Goal: Browse casually

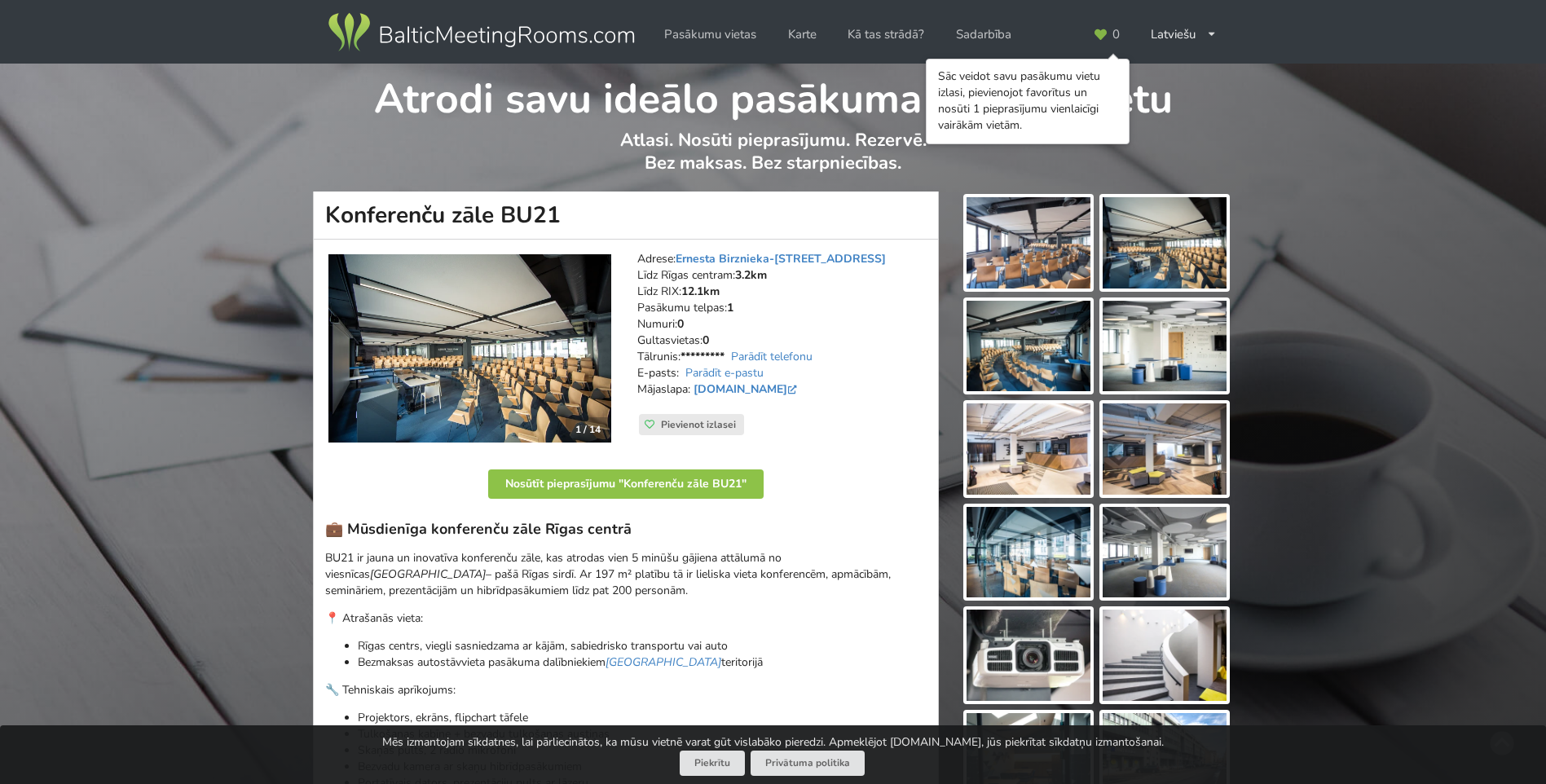
click at [1042, 280] on img at bounding box center [1028, 243] width 123 height 91
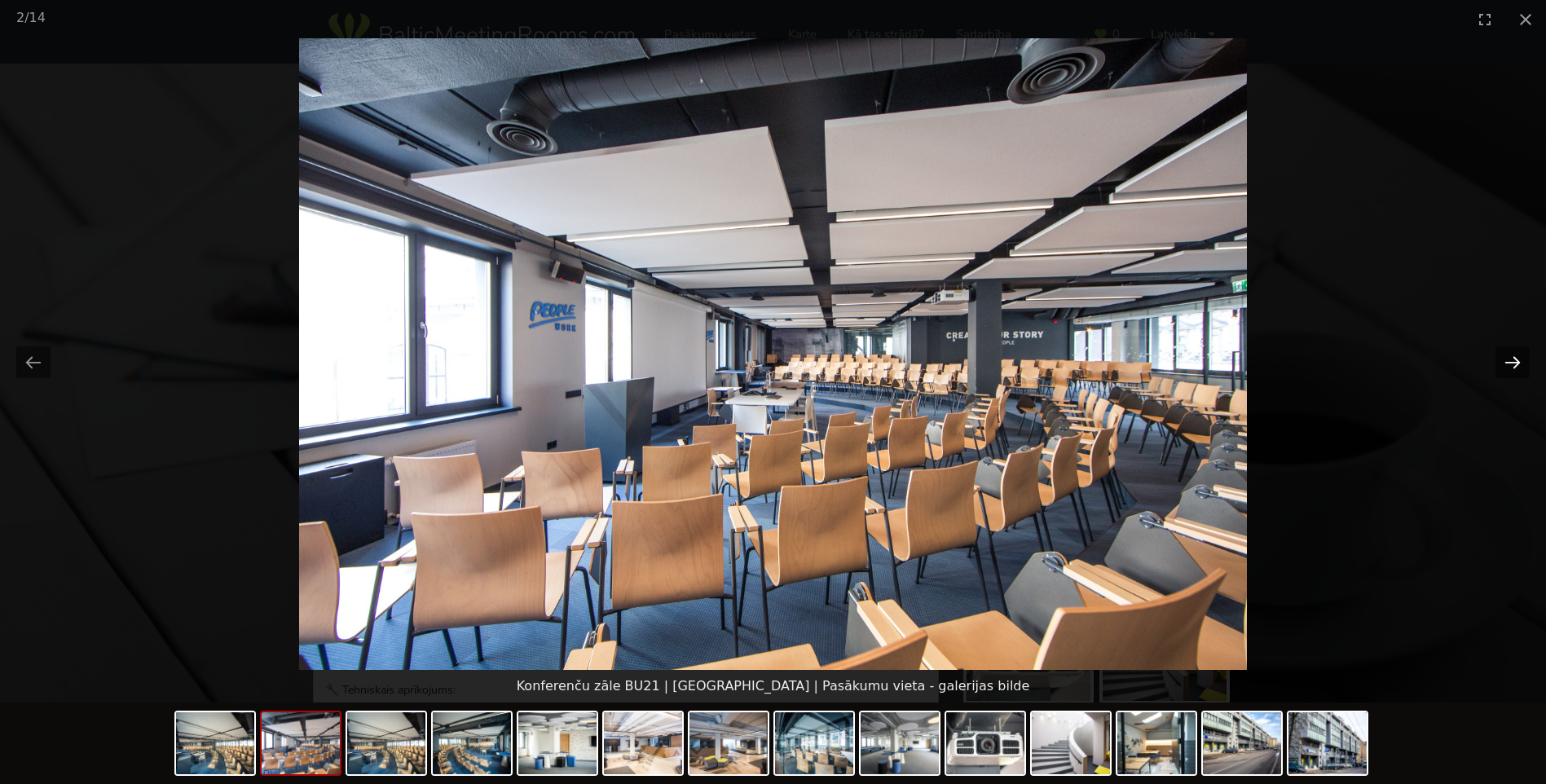
click at [1509, 364] on button "Next slide" at bounding box center [1512, 362] width 34 height 32
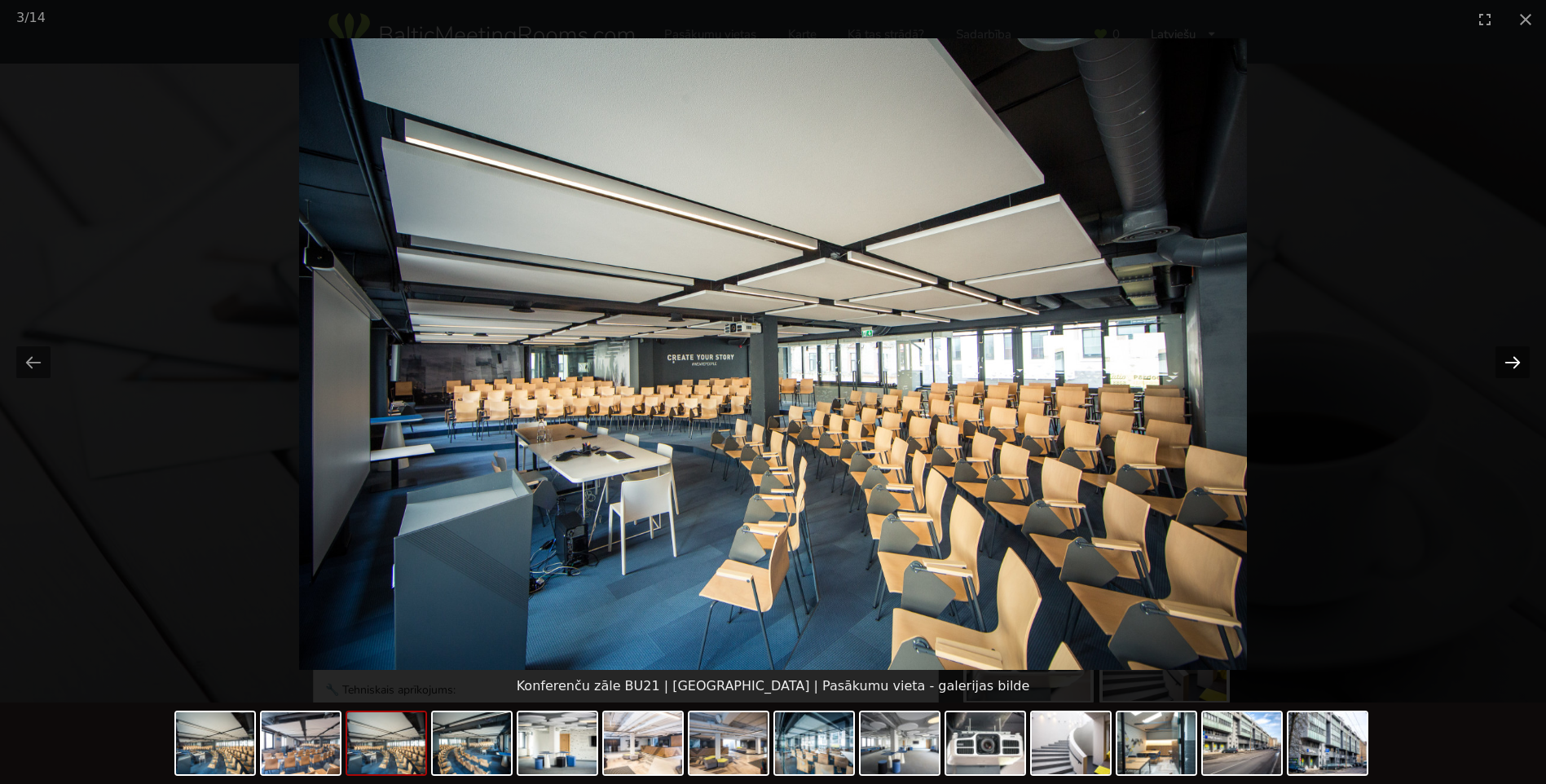
click at [1509, 364] on button "Next slide" at bounding box center [1512, 362] width 34 height 32
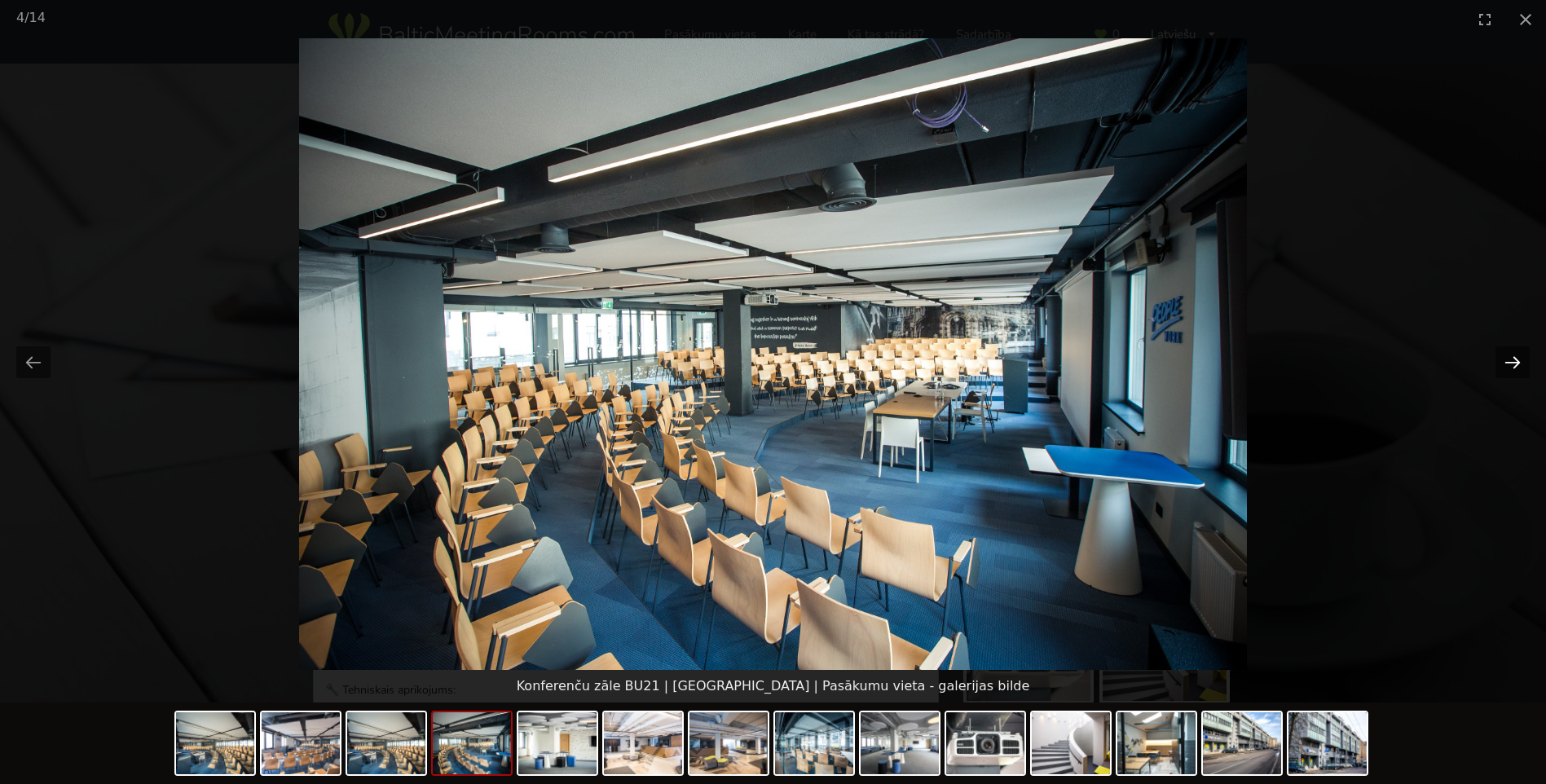
click at [1509, 364] on button "Next slide" at bounding box center [1512, 362] width 34 height 32
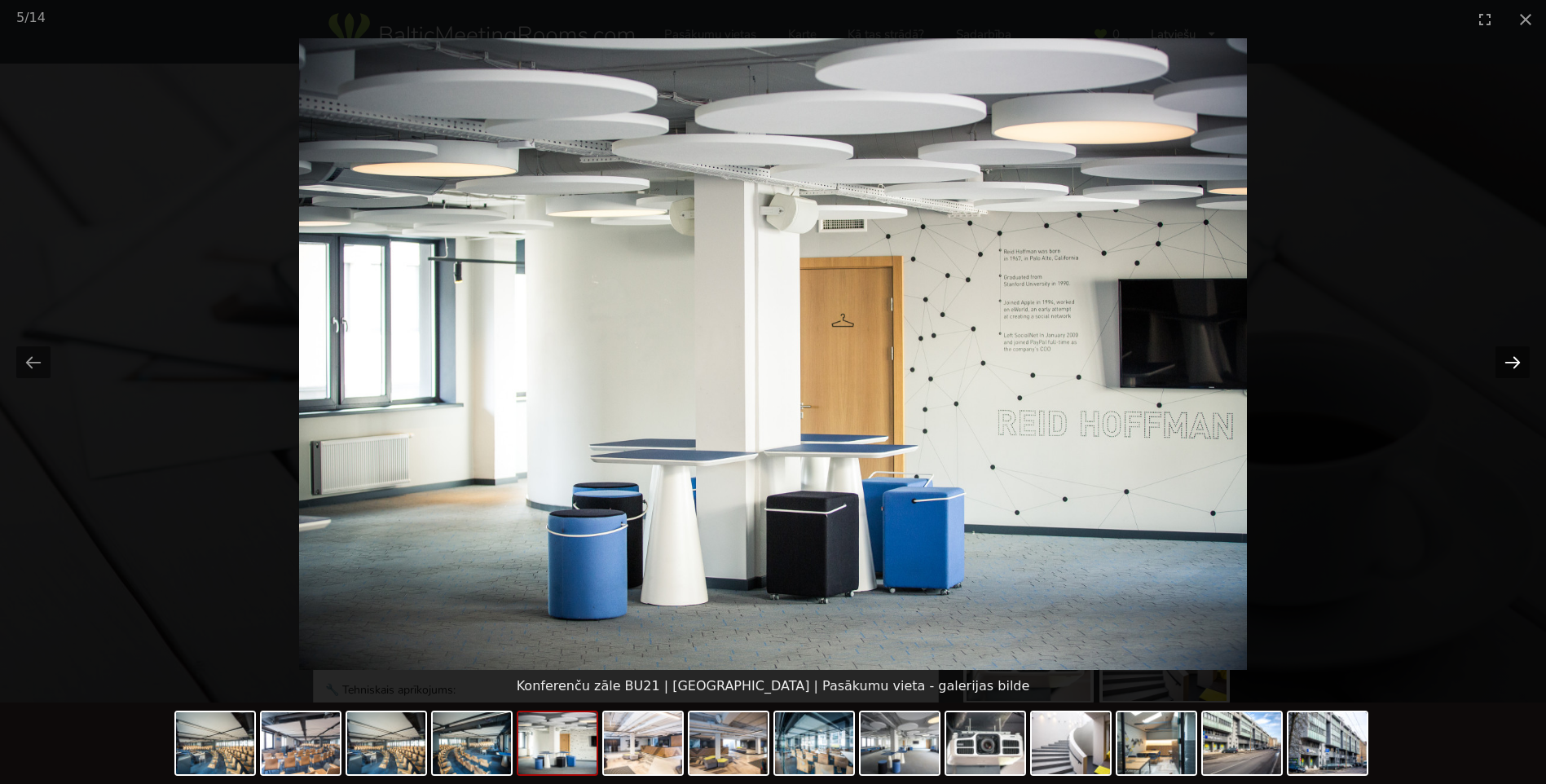
click at [1509, 364] on button "Next slide" at bounding box center [1512, 362] width 34 height 32
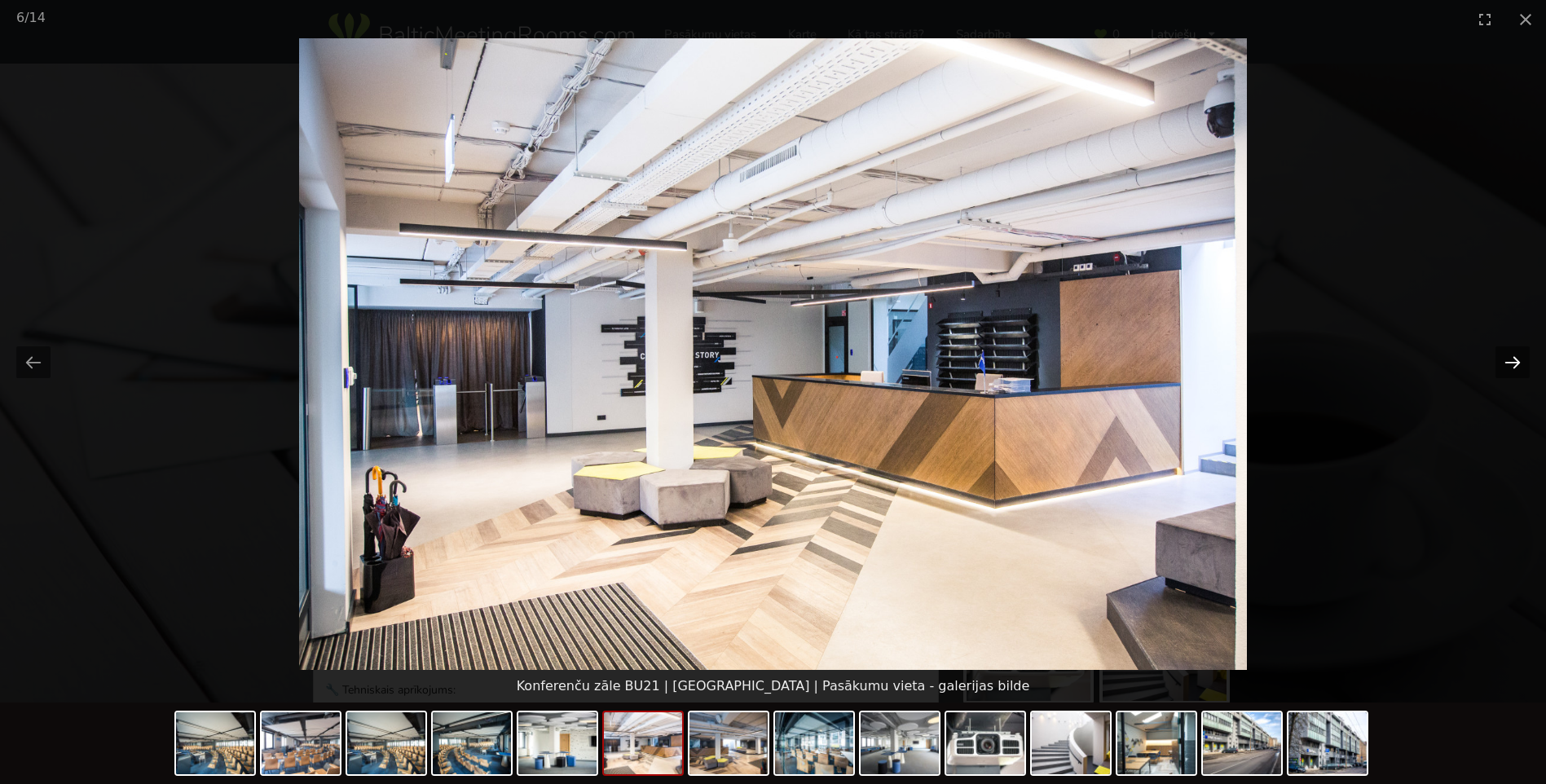
click at [1509, 364] on button "Next slide" at bounding box center [1512, 362] width 34 height 32
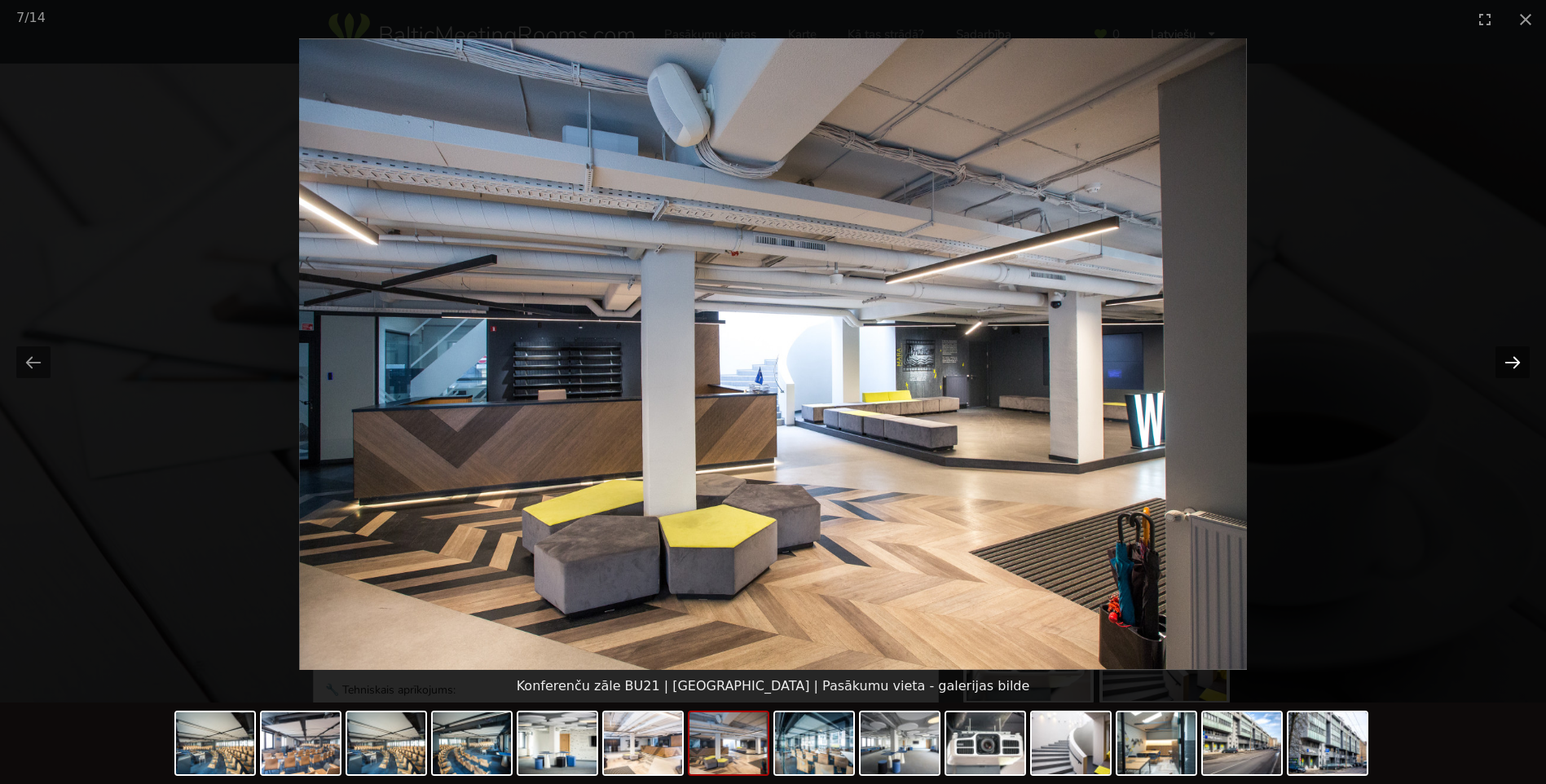
click at [1509, 364] on button "Next slide" at bounding box center [1512, 362] width 34 height 32
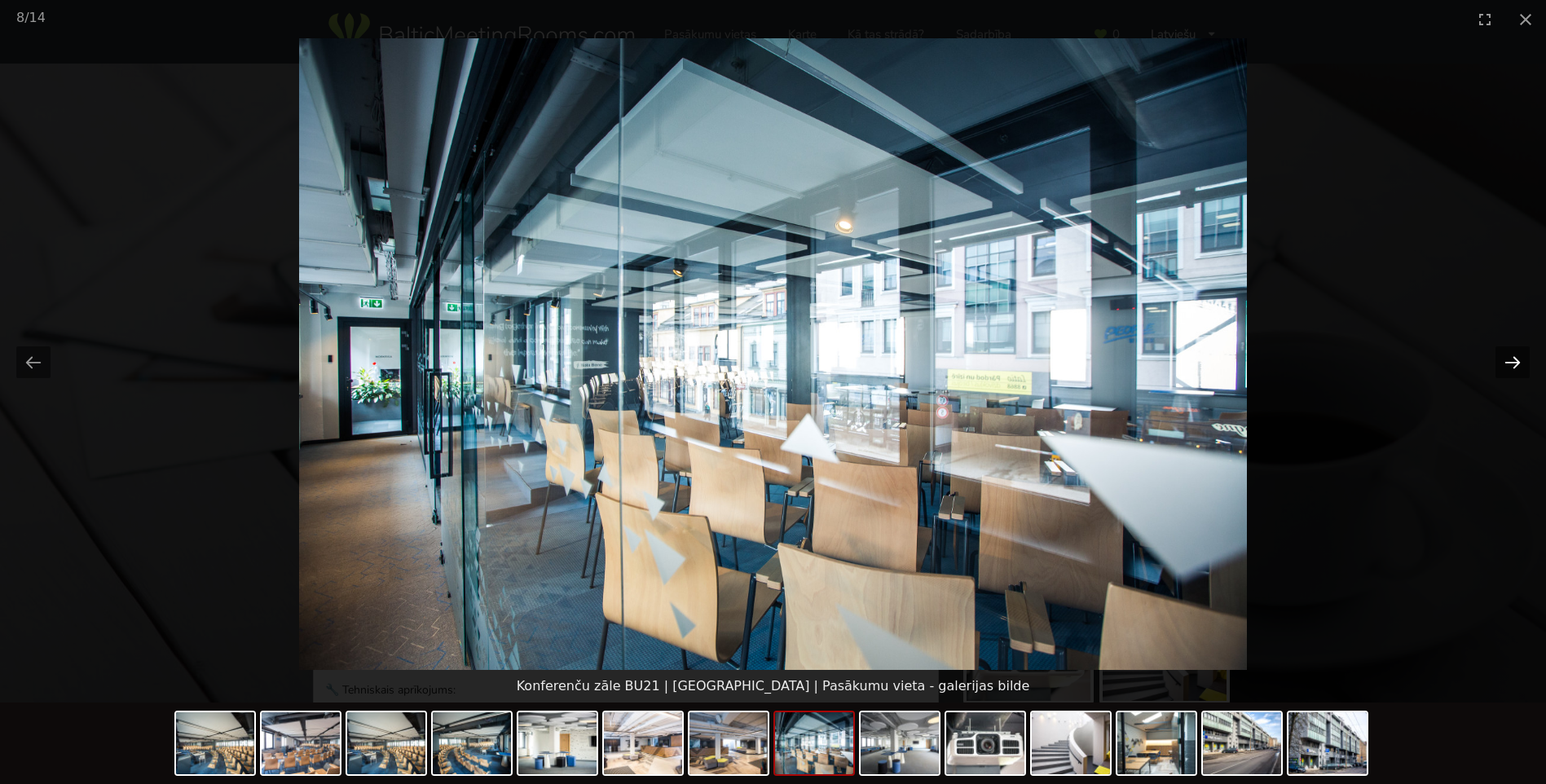
click at [1509, 364] on button "Next slide" at bounding box center [1512, 362] width 34 height 32
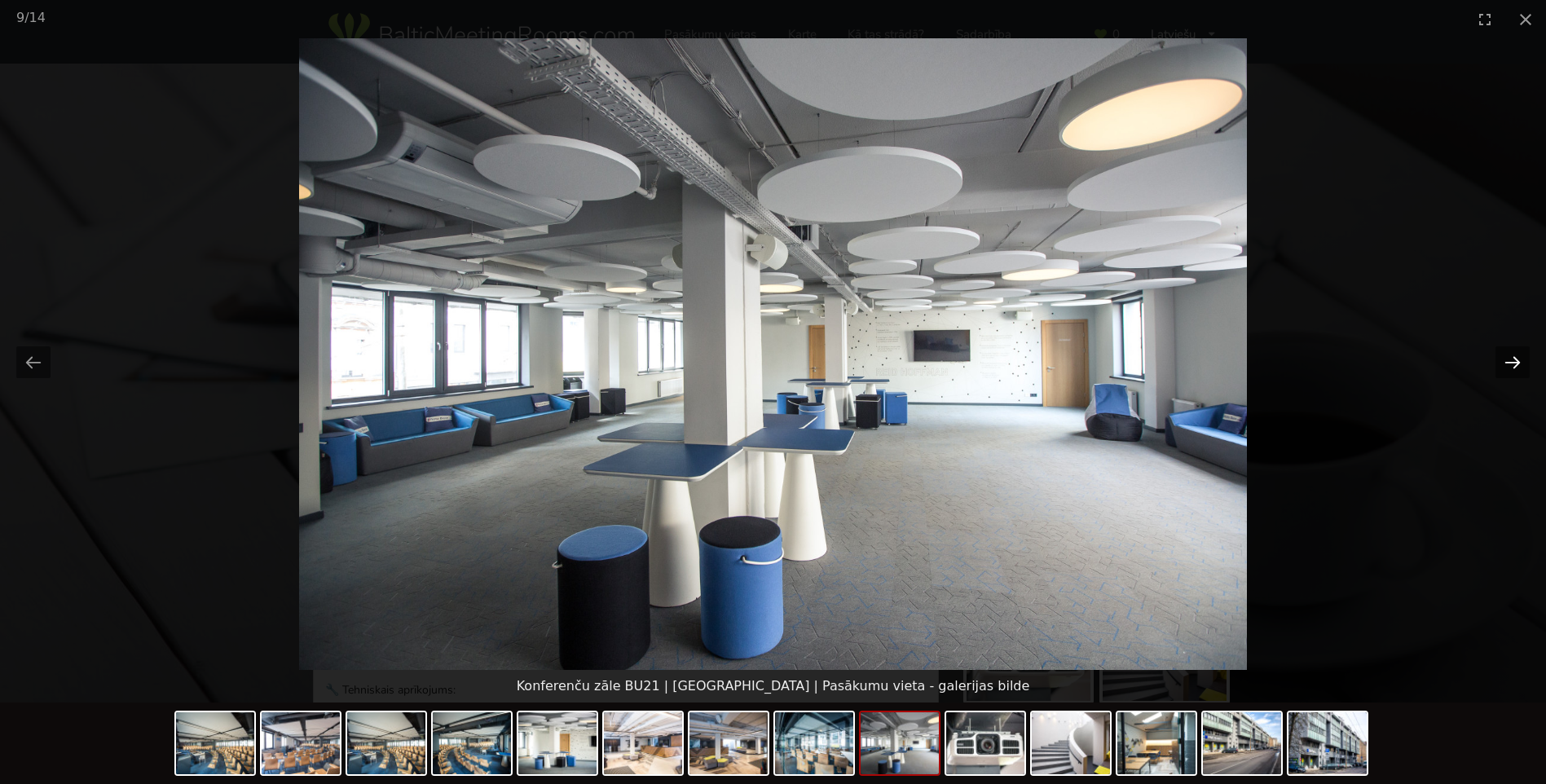
click at [1509, 364] on button "Next slide" at bounding box center [1512, 362] width 34 height 32
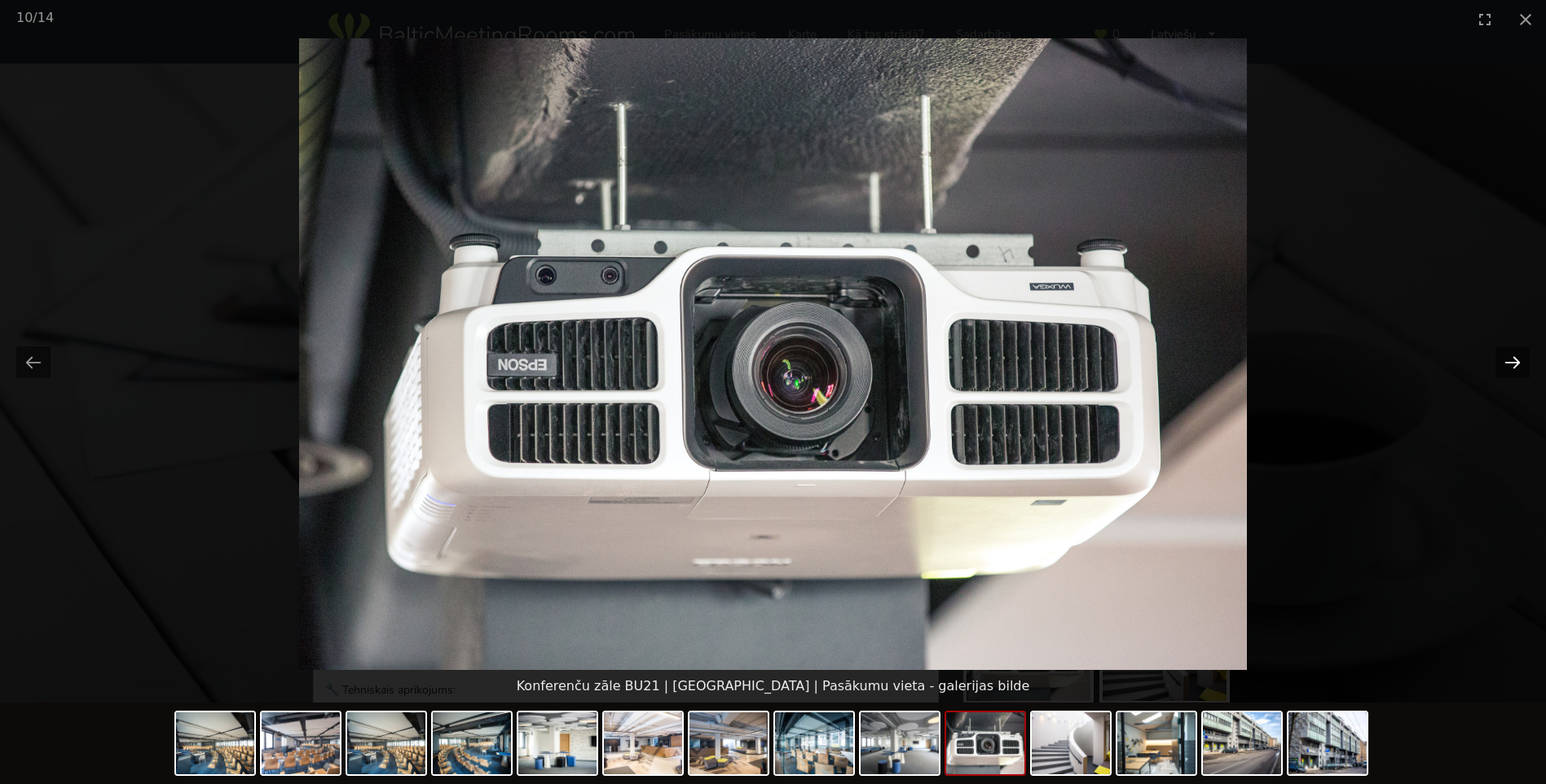
click at [1509, 364] on button "Next slide" at bounding box center [1512, 362] width 34 height 32
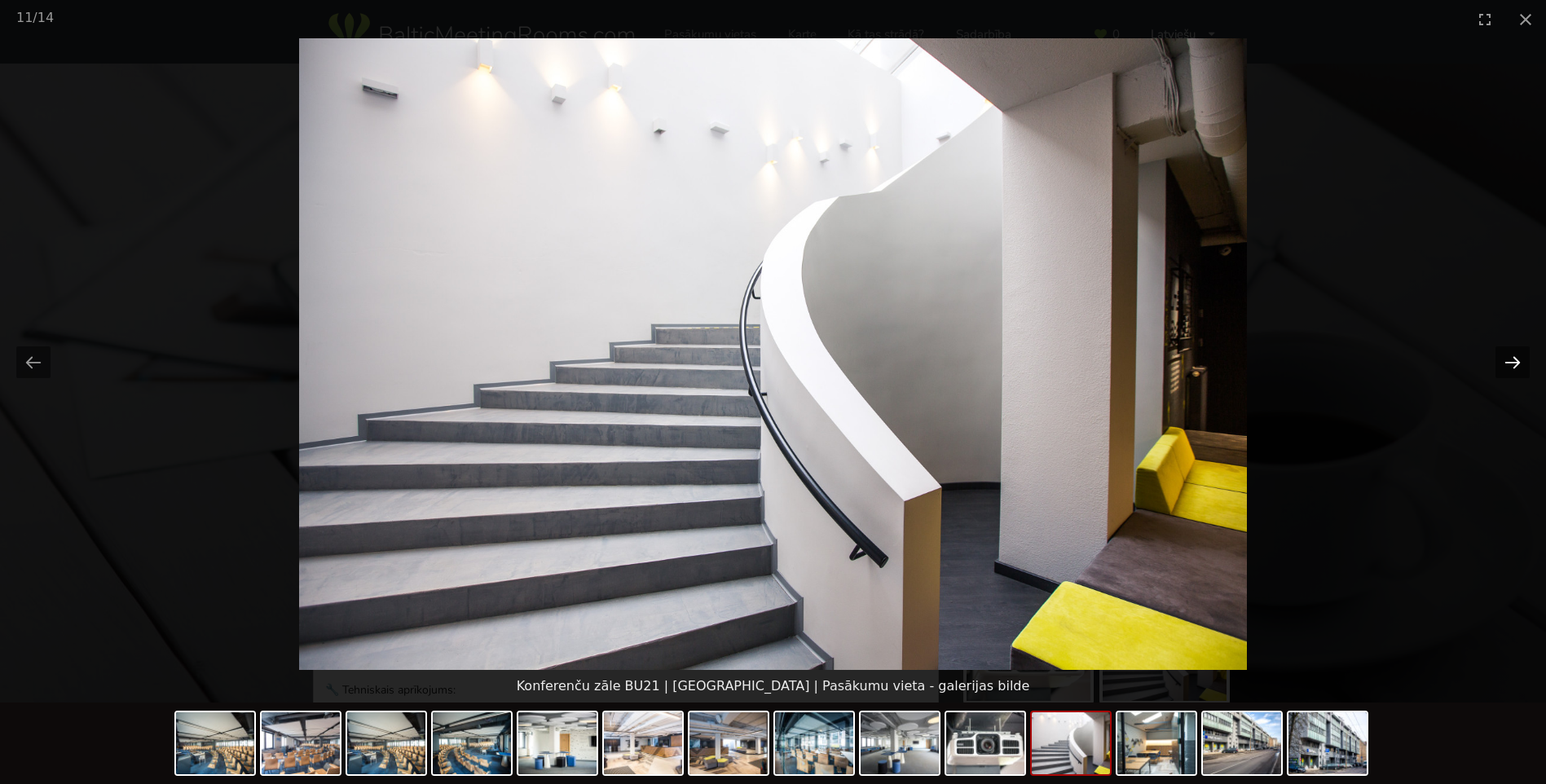
click at [1509, 364] on button "Next slide" at bounding box center [1512, 362] width 34 height 32
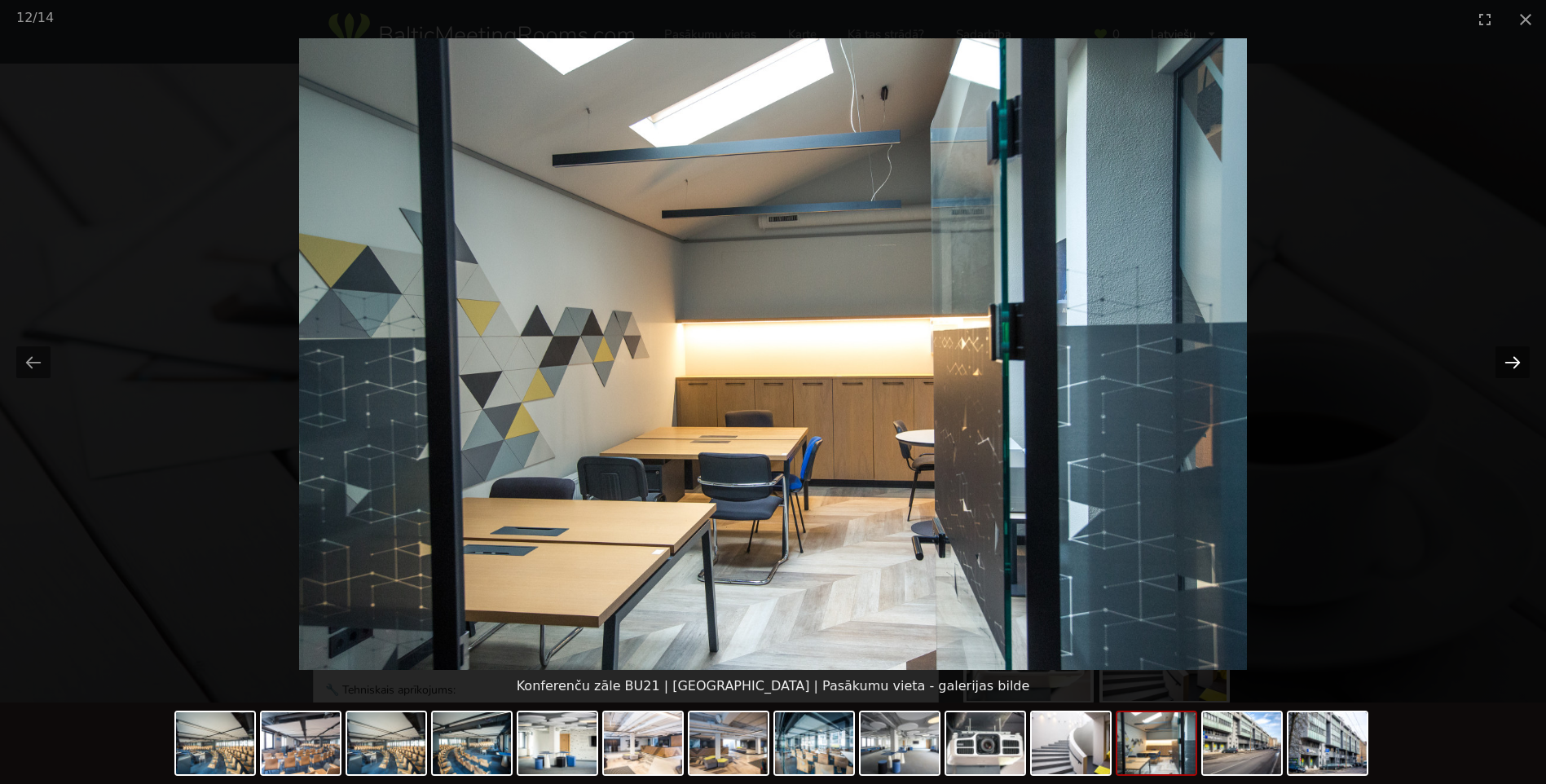
click at [1509, 364] on button "Next slide" at bounding box center [1512, 362] width 34 height 32
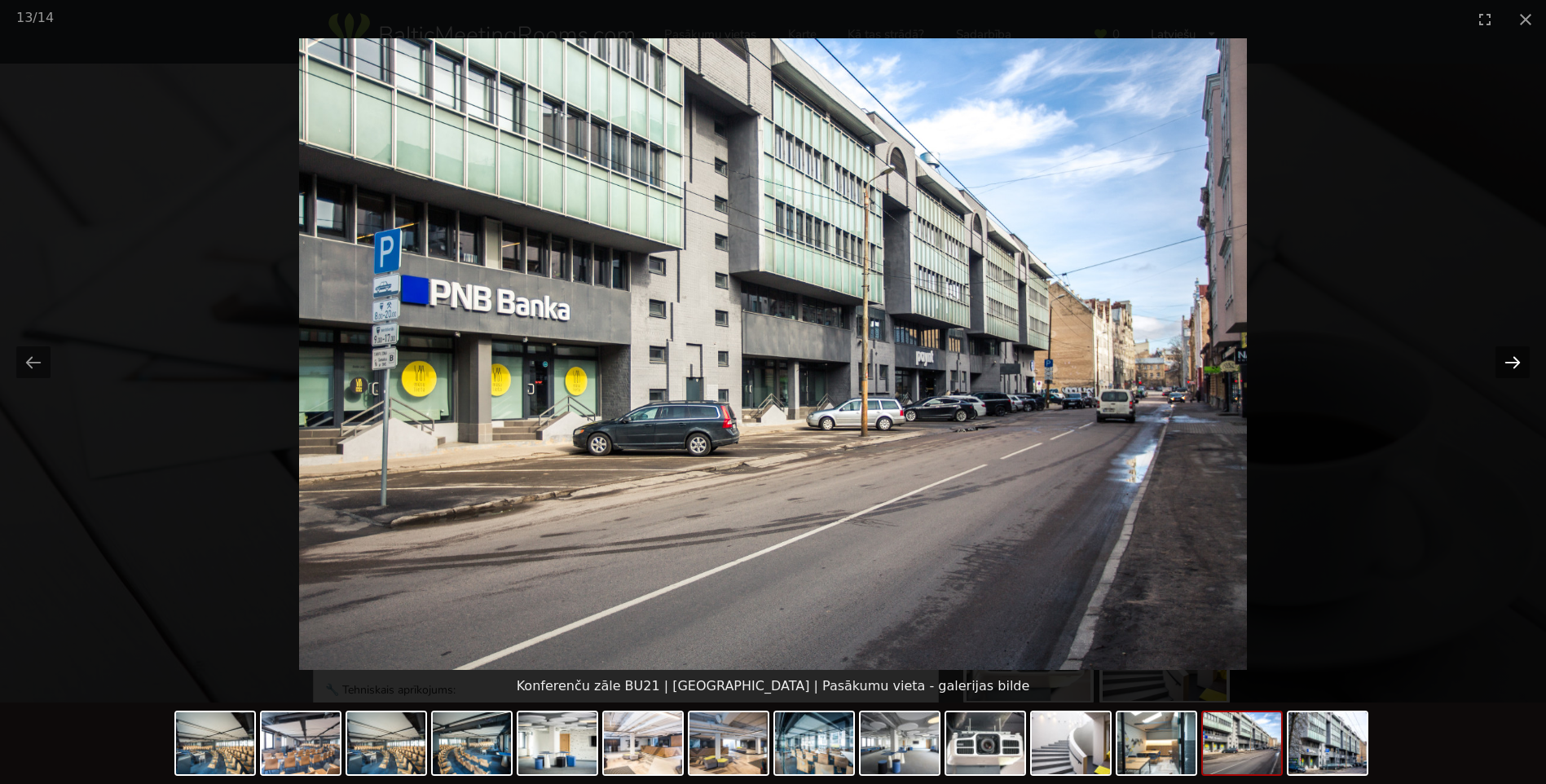
click at [1509, 364] on button "Next slide" at bounding box center [1512, 362] width 34 height 32
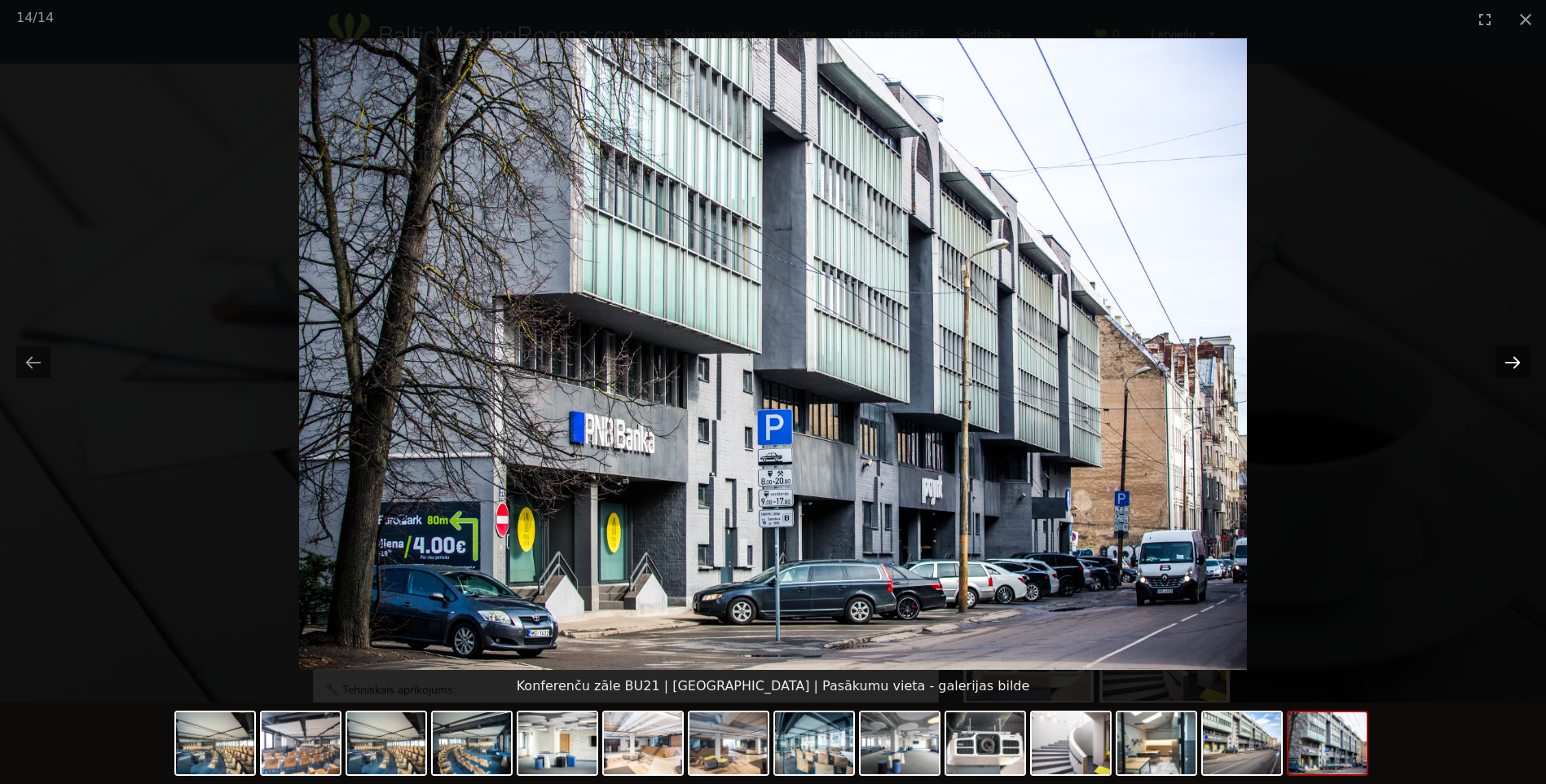
click at [1509, 364] on button "Next slide" at bounding box center [1512, 362] width 34 height 32
